Goal: Information Seeking & Learning: Learn about a topic

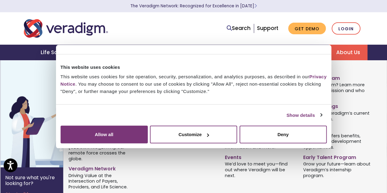
click at [342, 53] on link "About Us" at bounding box center [348, 53] width 39 height 16
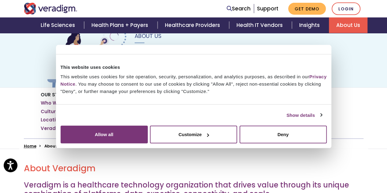
scroll to position [61, 0]
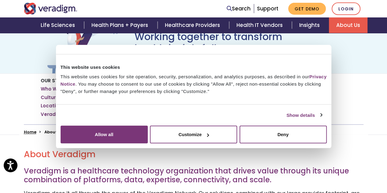
click at [244, 121] on div "Consent Selection Necessary Preferences Statistics Marketing Show details" at bounding box center [193, 113] width 275 height 17
click at [315, 143] on button "Deny" at bounding box center [283, 135] width 87 height 18
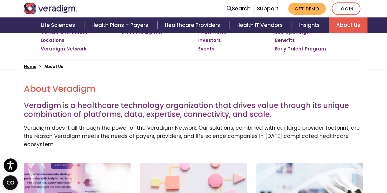
scroll to position [92, 0]
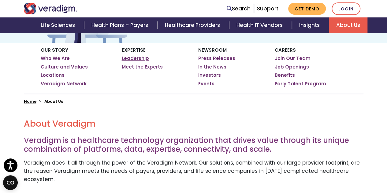
click at [134, 56] on link "Leadership" at bounding box center [135, 58] width 27 height 6
